Goal: Task Accomplishment & Management: Use online tool/utility

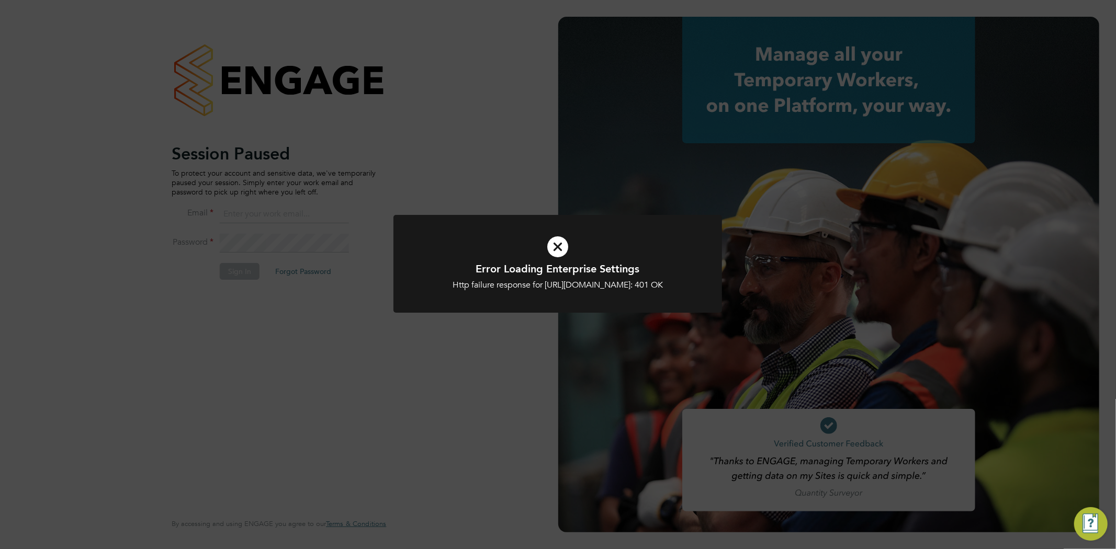
type input "info@cbwstaffingsolutions.com"
click at [549, 277] on div "Error Loading Enterprise Settings Http failure response for https://cbwstaffing…" at bounding box center [558, 276] width 272 height 29
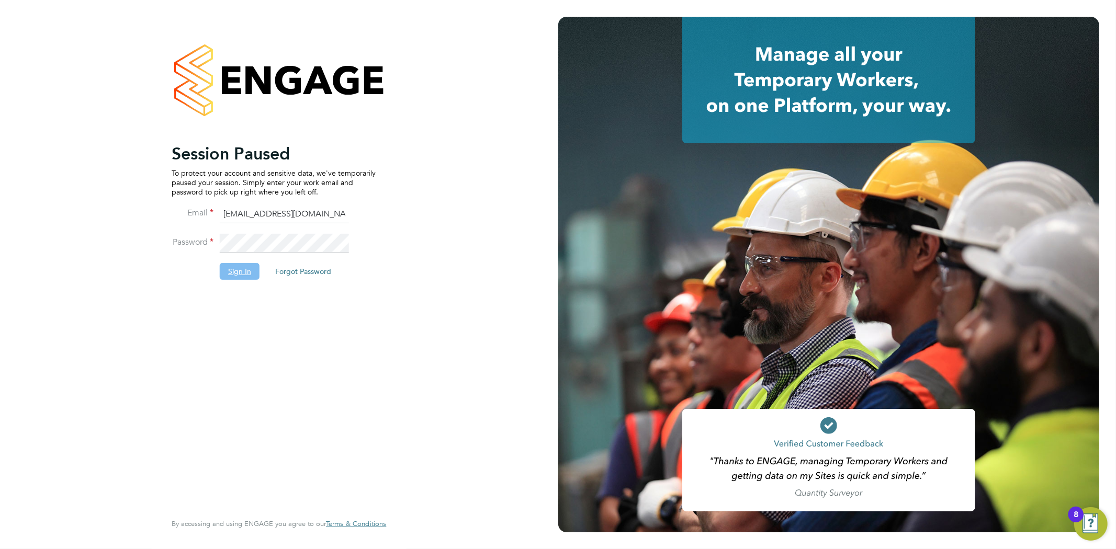
click at [252, 270] on button "Sign In" at bounding box center [240, 271] width 40 height 17
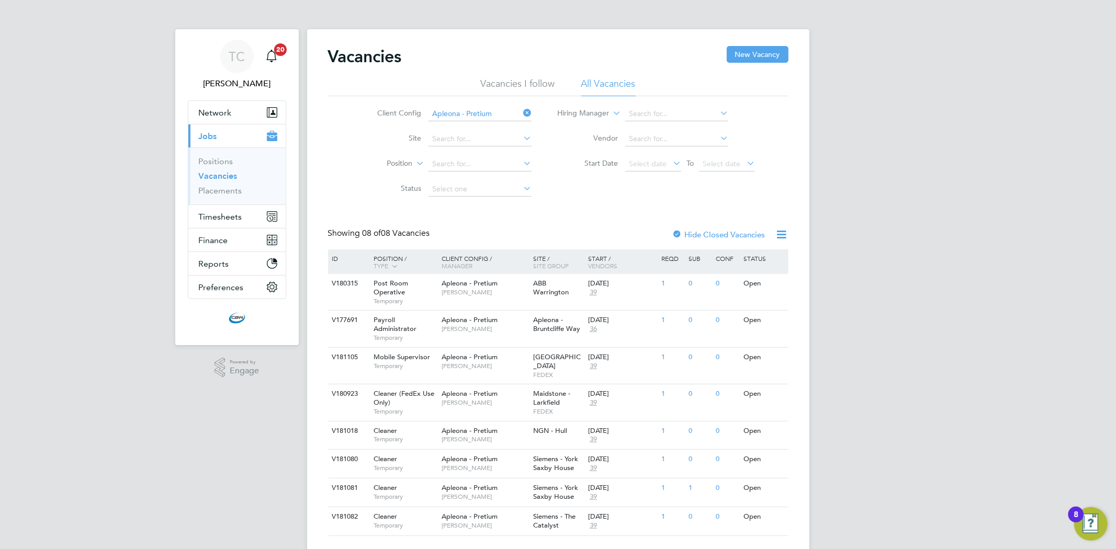
scroll to position [17, 0]
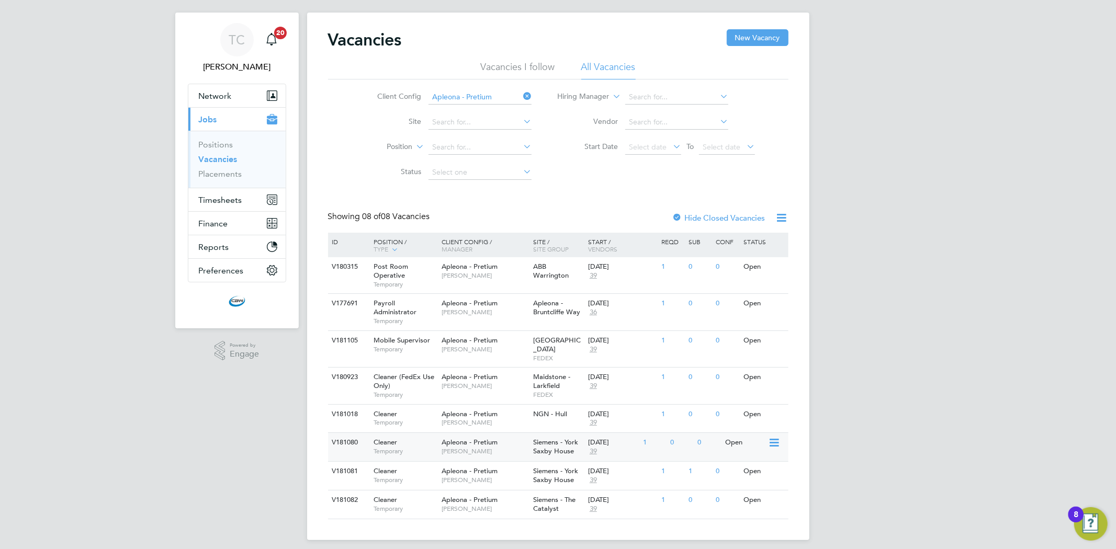
click at [574, 438] on span "Siemens - York Saxby House" at bounding box center [555, 447] width 45 height 18
click at [422, 462] on div "Cleaner Temporary" at bounding box center [402, 475] width 73 height 27
click at [461, 505] on span "[PERSON_NAME]" at bounding box center [484, 509] width 86 height 8
click at [221, 201] on span "Timesheets" at bounding box center [220, 200] width 43 height 10
click at [217, 169] on link "Timesheets" at bounding box center [220, 168] width 43 height 10
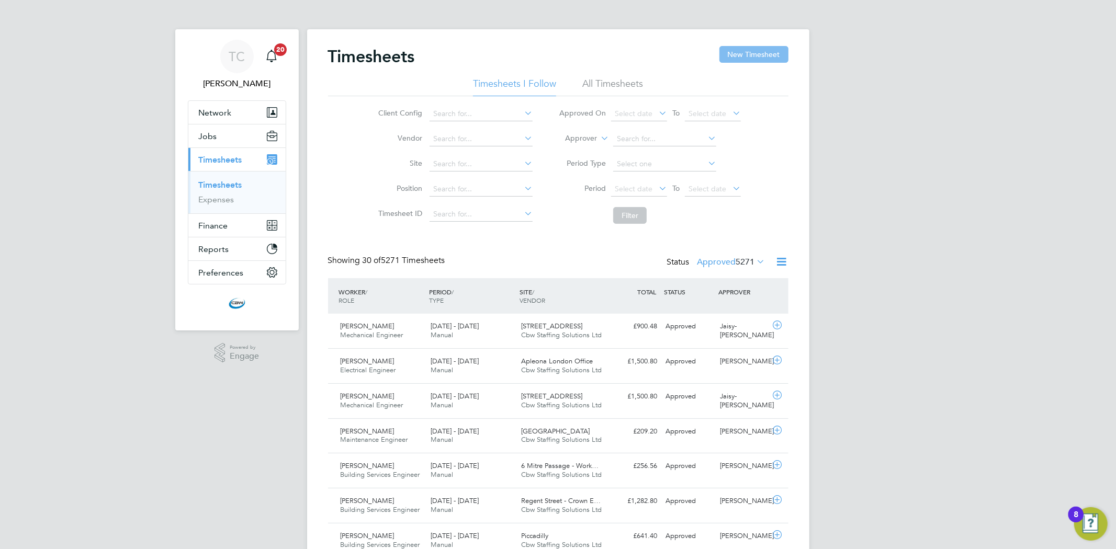
click at [749, 55] on button "New Timesheet" at bounding box center [753, 54] width 69 height 17
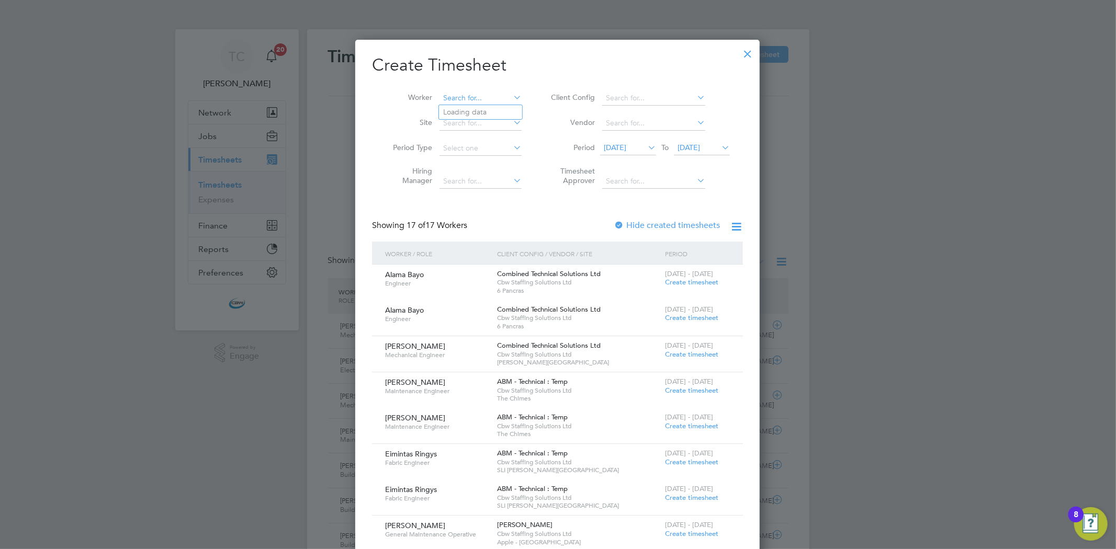
click at [489, 97] on input at bounding box center [480, 98] width 82 height 15
click at [482, 105] on li "Clare O'Neill" at bounding box center [482, 112] width 87 height 14
type input "Clare O'Neill"
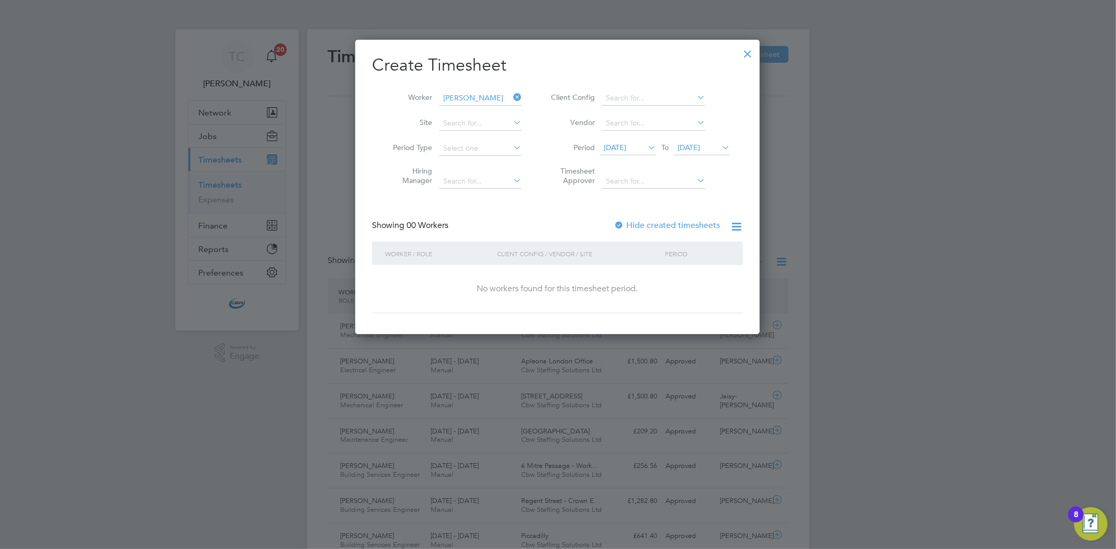
click at [667, 226] on label "Hide created timesheets" at bounding box center [666, 225] width 106 height 10
click at [703, 152] on span "16 Sep 2025" at bounding box center [702, 148] width 56 height 14
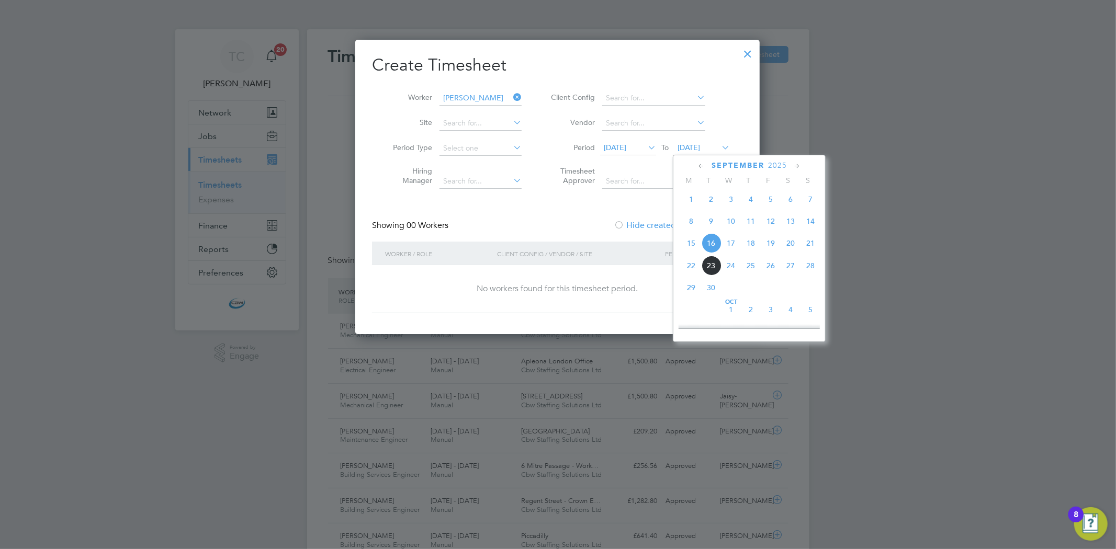
click at [814, 269] on span "28" at bounding box center [810, 266] width 20 height 20
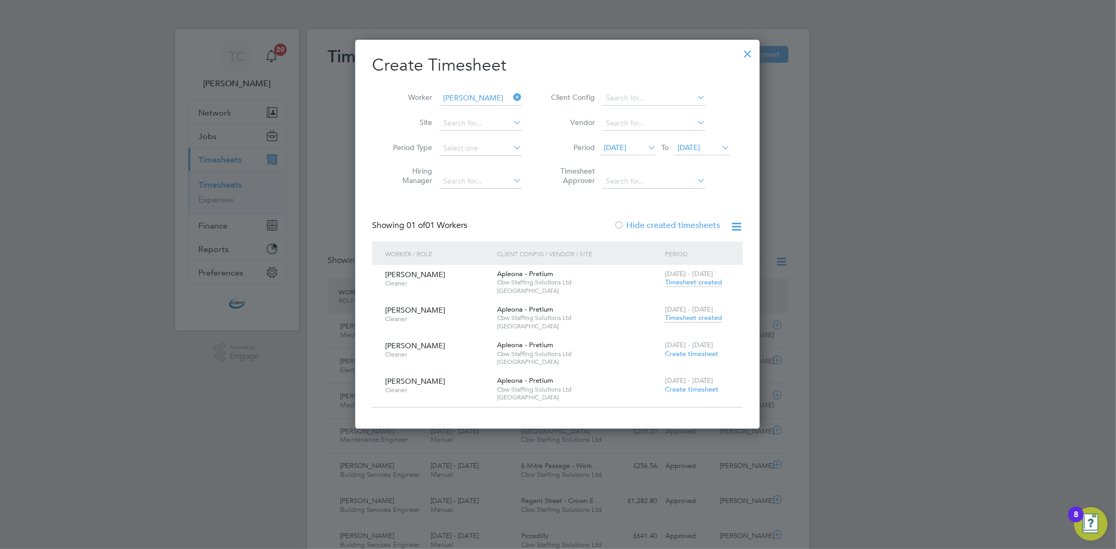
click at [699, 318] on span "Timesheet created" at bounding box center [693, 317] width 57 height 9
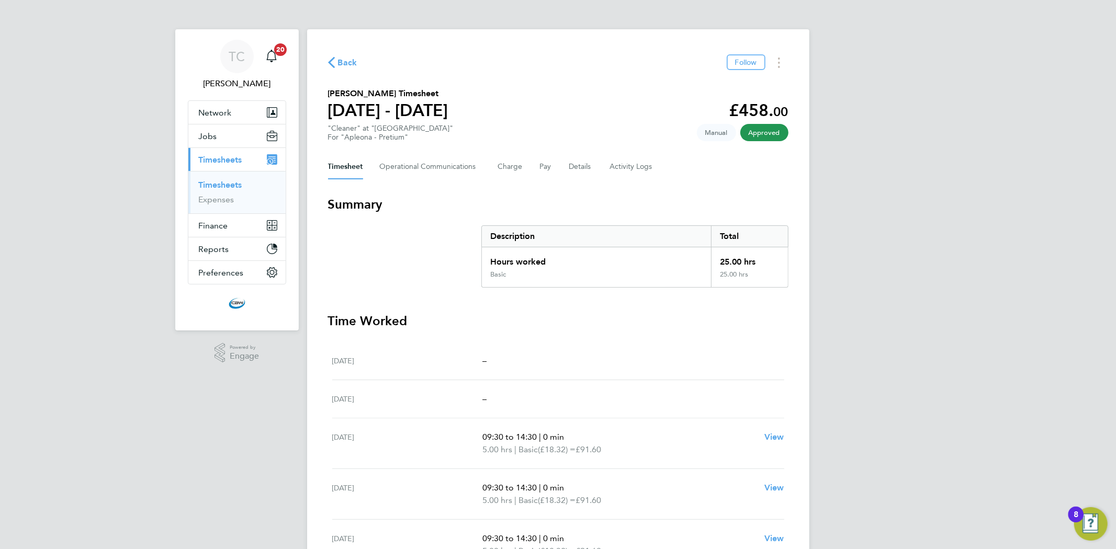
click at [238, 186] on link "Timesheets" at bounding box center [220, 185] width 43 height 10
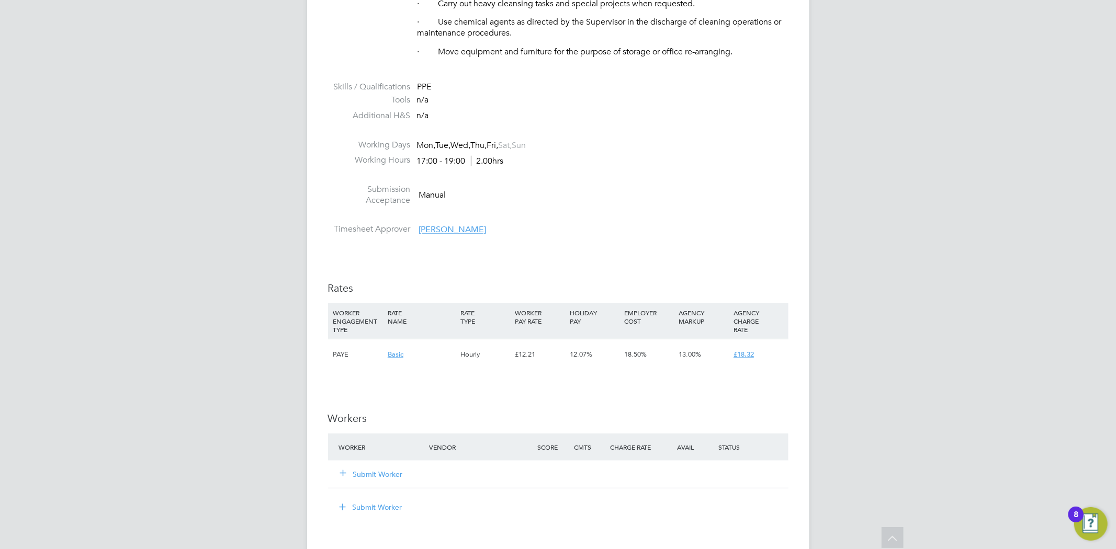
scroll to position [639, 0]
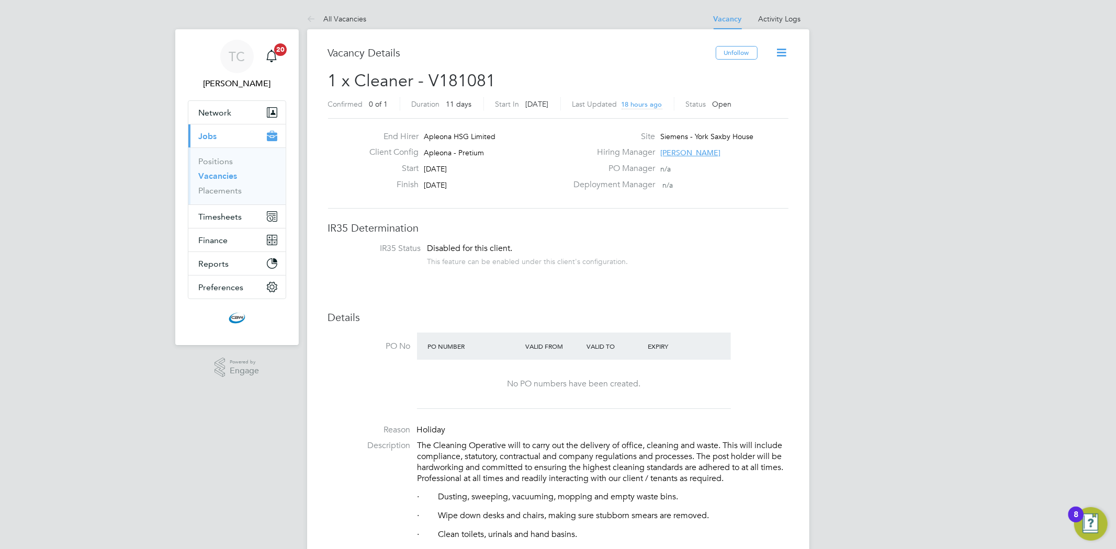
scroll to position [18, 108]
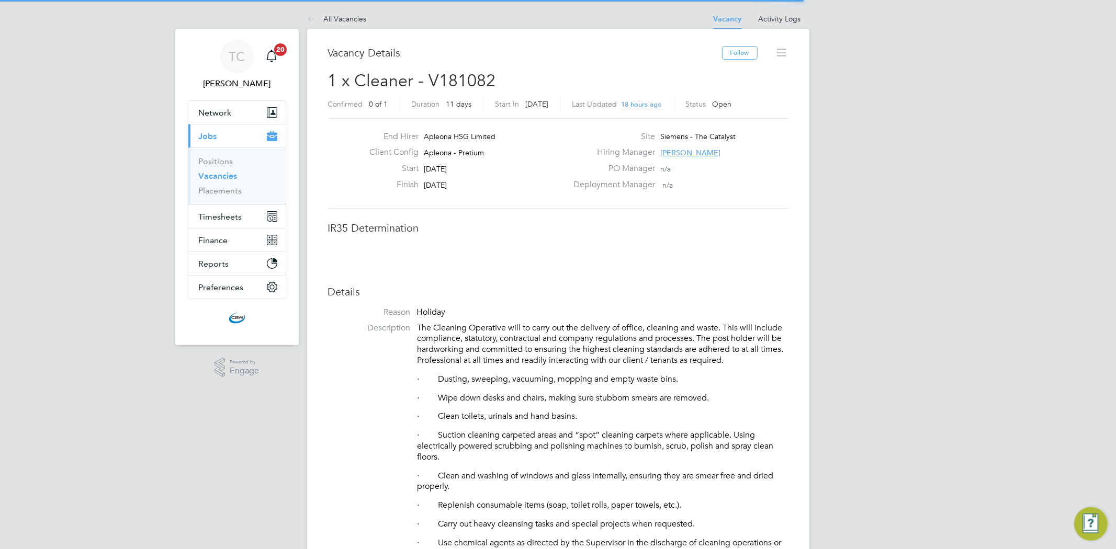
scroll to position [30, 73]
